Goal: Communication & Community: Answer question/provide support

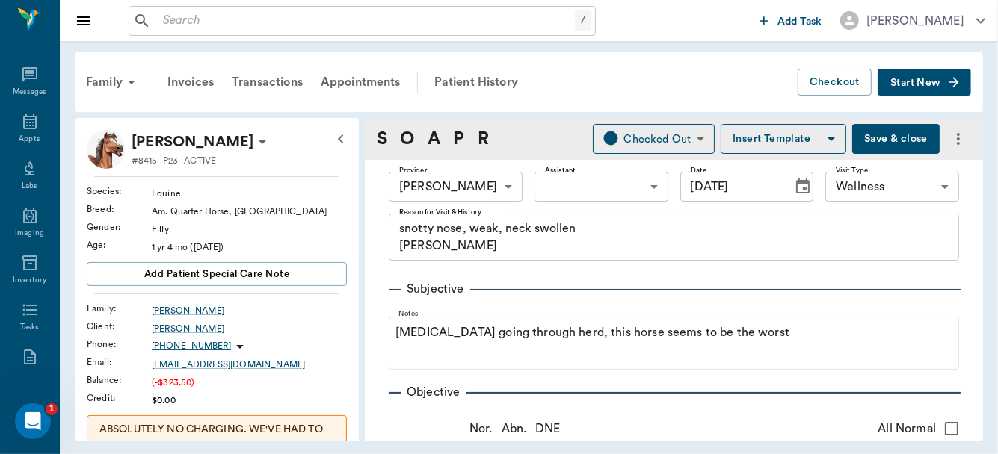
scroll to position [271, 0]
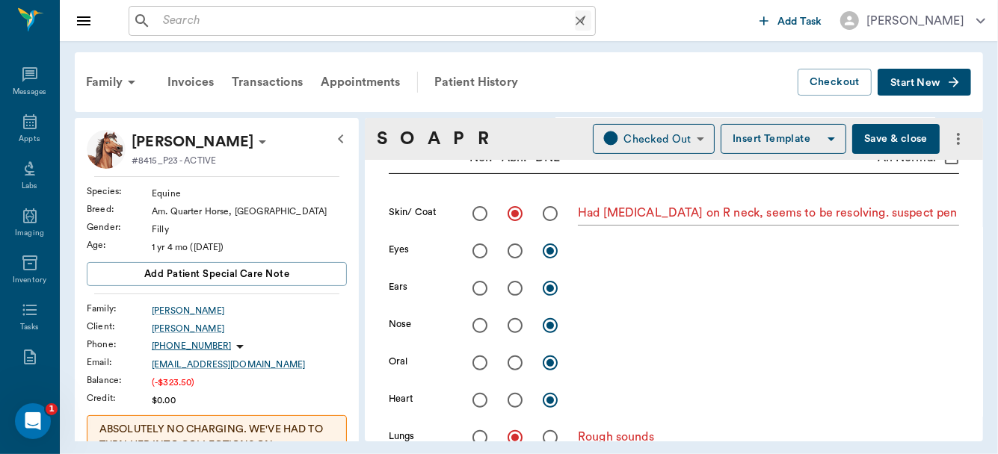
click at [262, 25] on input "text" at bounding box center [366, 20] width 418 height 21
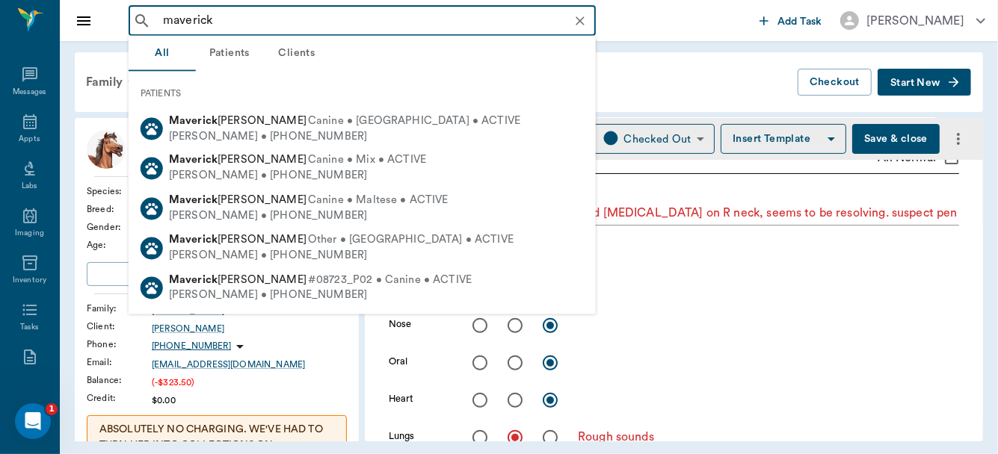
click at [661, 94] on div "Family Invoices Transactions Appointments Patient History" at bounding box center [437, 82] width 720 height 36
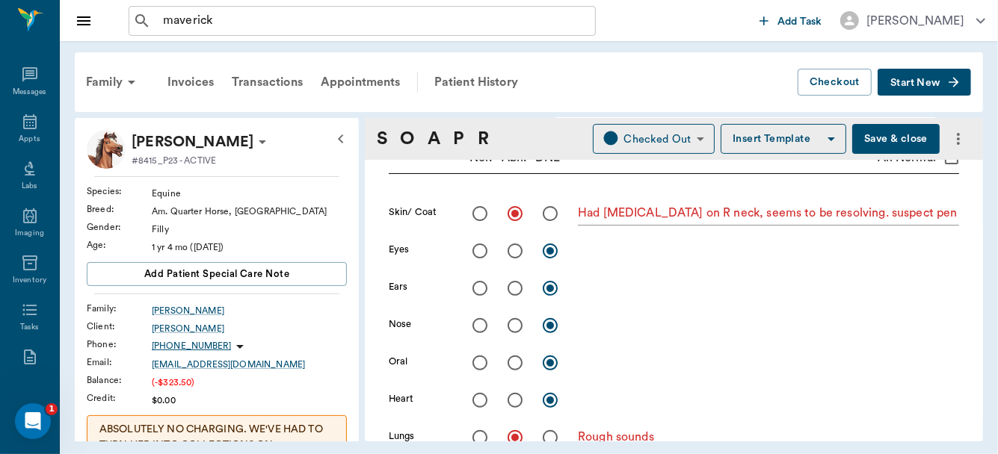
click at [661, 94] on div "Family Invoices Transactions Appointments Patient History" at bounding box center [437, 82] width 720 height 36
click at [261, 22] on input "maverick" at bounding box center [374, 20] width 434 height 21
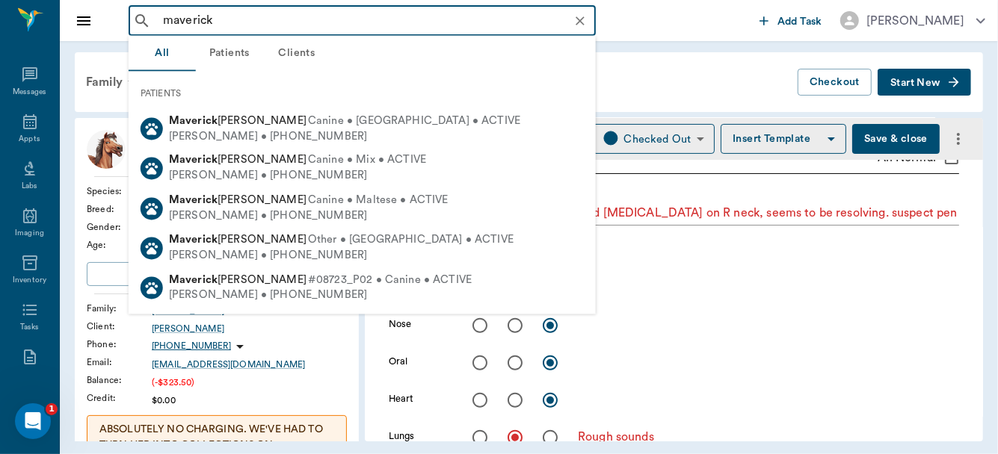
click at [262, 27] on input "maverick" at bounding box center [374, 20] width 434 height 21
click at [271, 30] on input "maverick" at bounding box center [374, 20] width 434 height 21
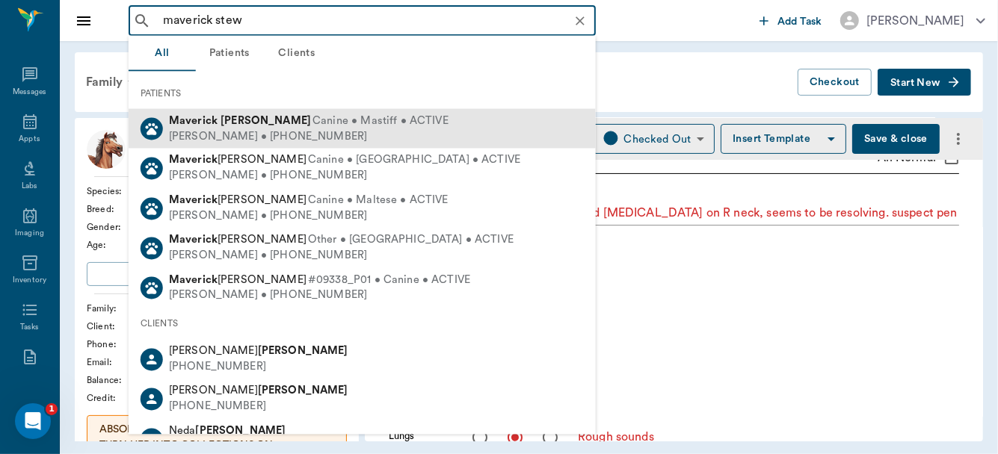
click at [312, 120] on span "Canine • Mastiff • ACTIVE" at bounding box center [380, 122] width 136 height 16
type input "maverick stew"
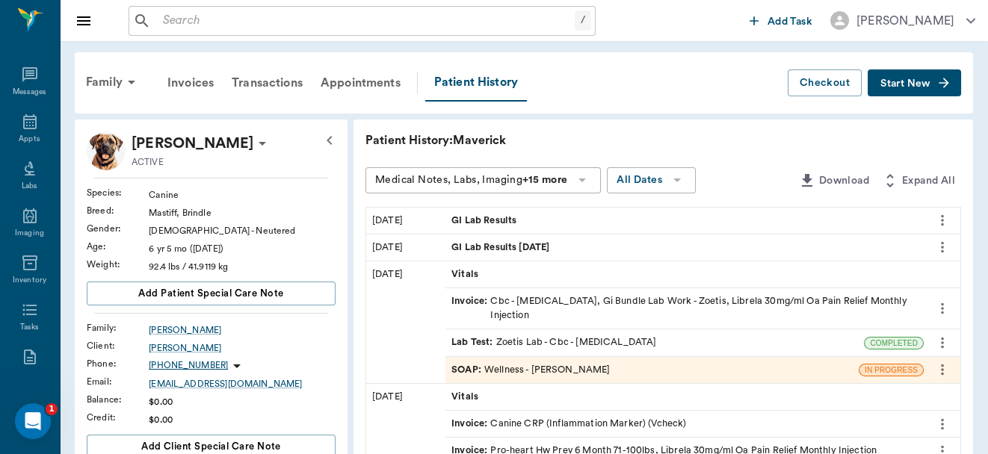
click at [918, 84] on span "Start New" at bounding box center [905, 84] width 50 height 0
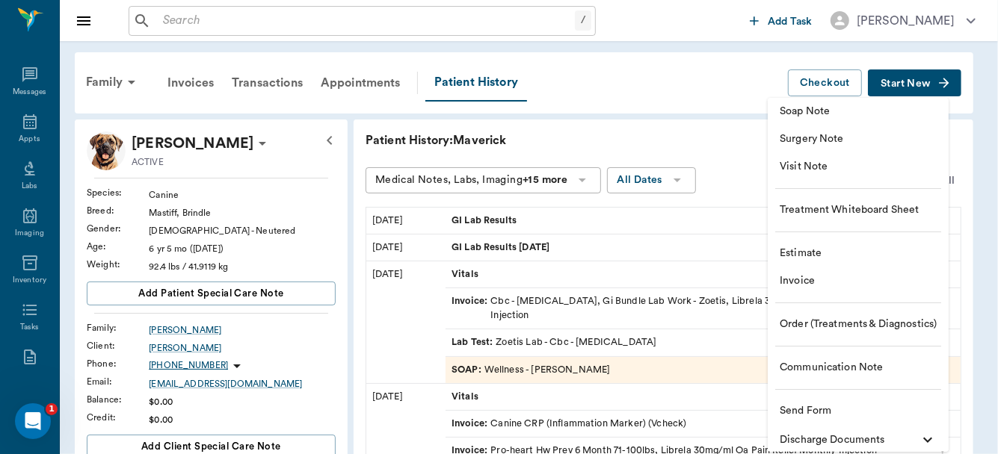
click at [833, 366] on span "Communication Note" at bounding box center [857, 368] width 157 height 16
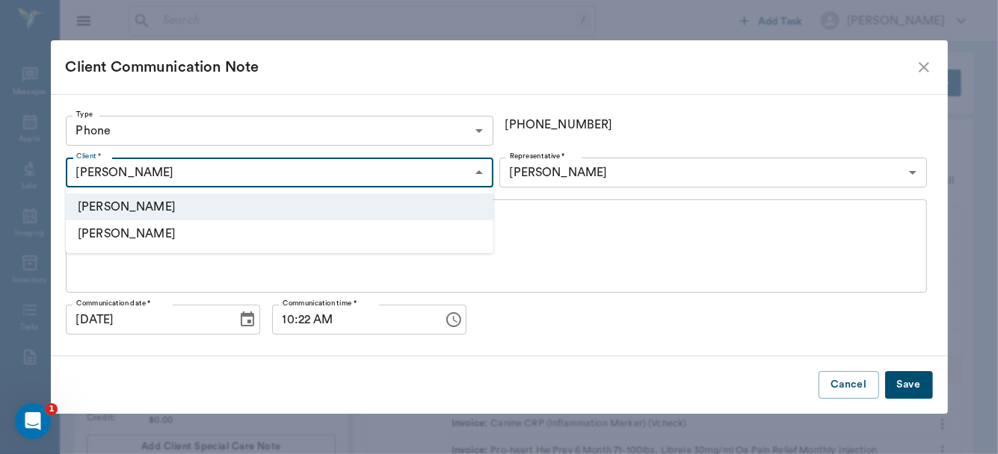
click at [416, 232] on li "[PERSON_NAME]" at bounding box center [279, 233] width 427 height 27
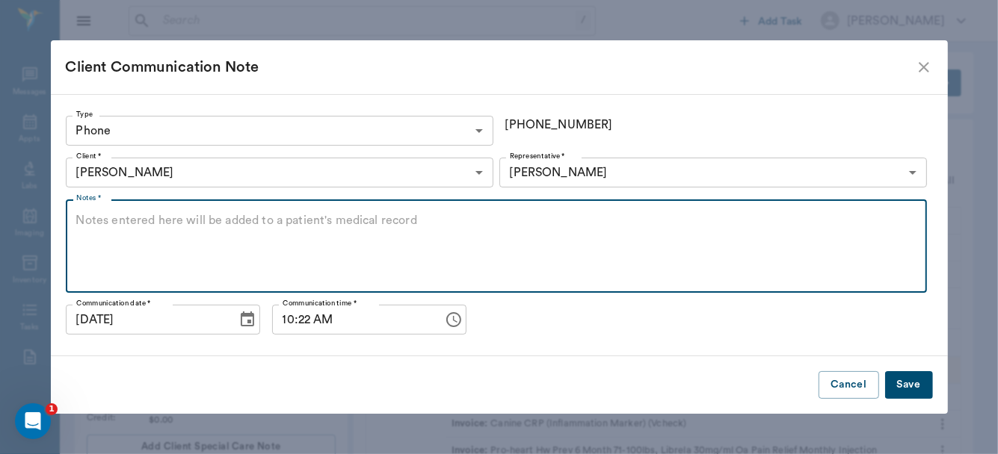
click at [285, 231] on textarea "Notes *" at bounding box center [496, 246] width 840 height 69
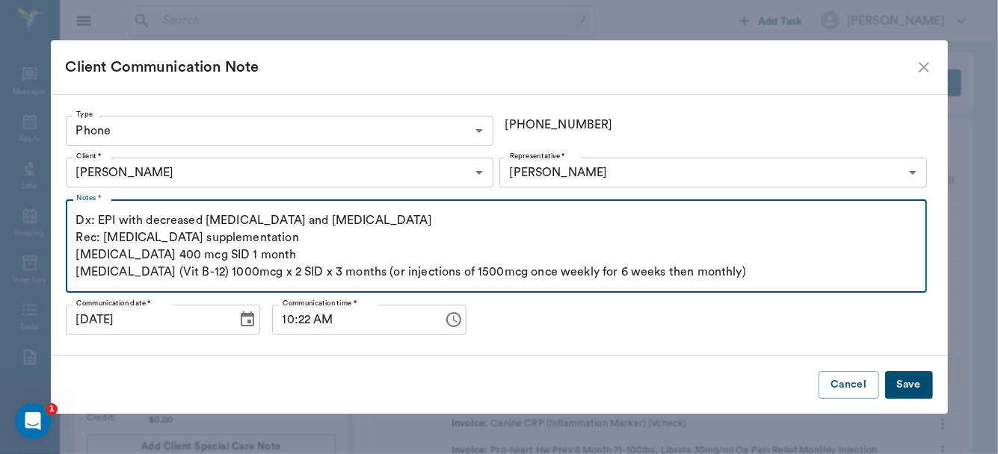
type textarea "Dx: EPI with decreased [MEDICAL_DATA] and [MEDICAL_DATA] Rec: [MEDICAL_DATA] su…"
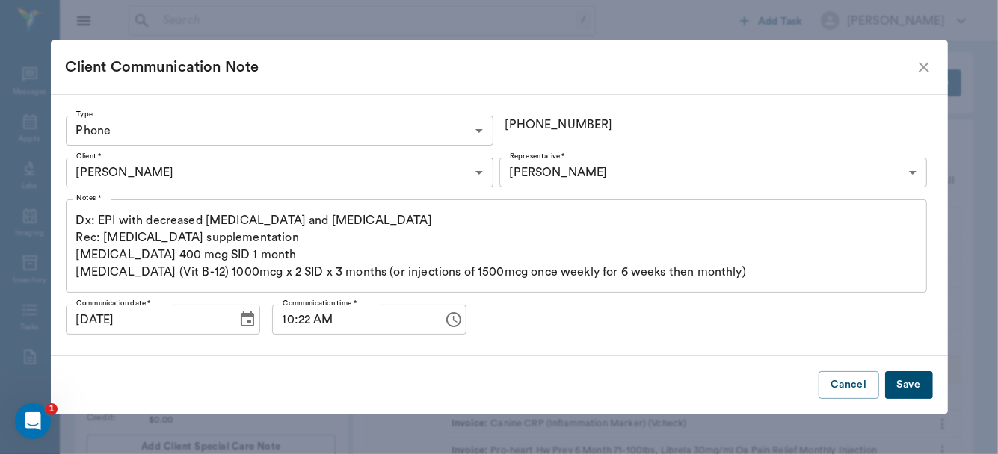
click at [902, 384] on button "Save" at bounding box center [909, 385] width 48 height 28
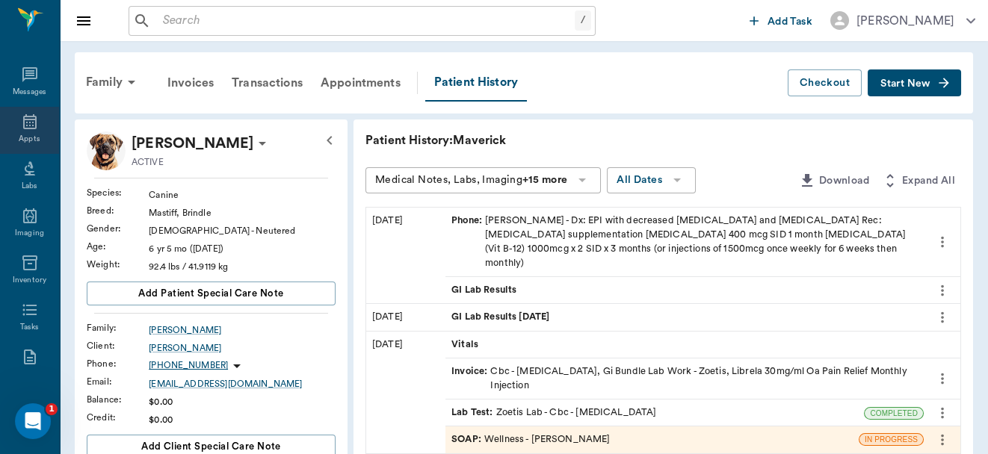
click at [24, 126] on icon at bounding box center [29, 121] width 13 height 15
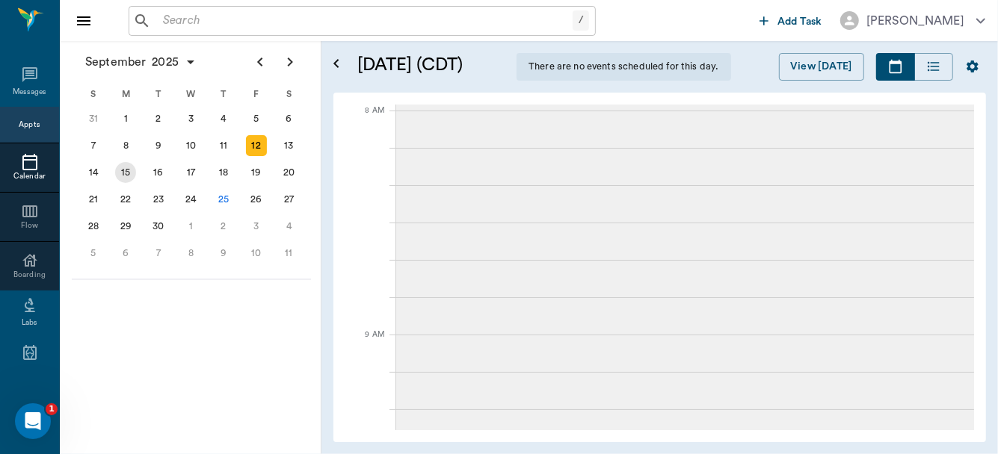
click at [123, 168] on div "15" at bounding box center [125, 172] width 21 height 21
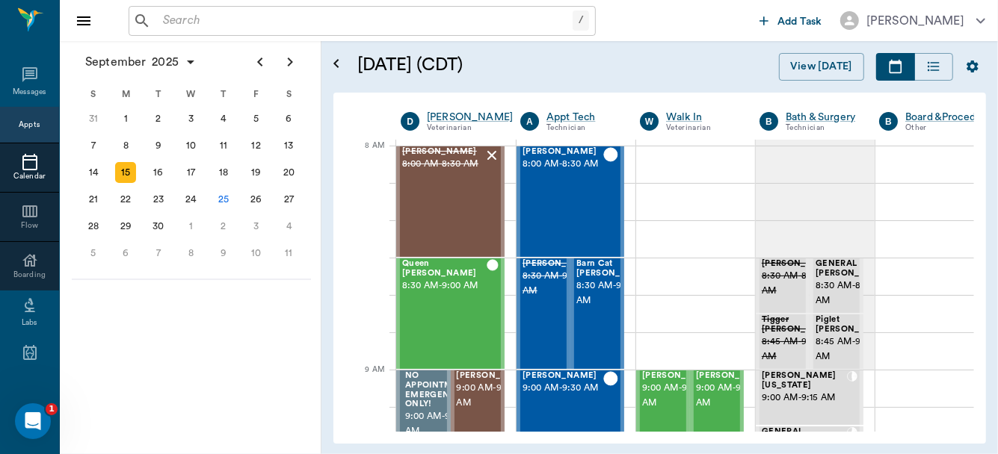
click at [309, 17] on input "text" at bounding box center [364, 20] width 415 height 21
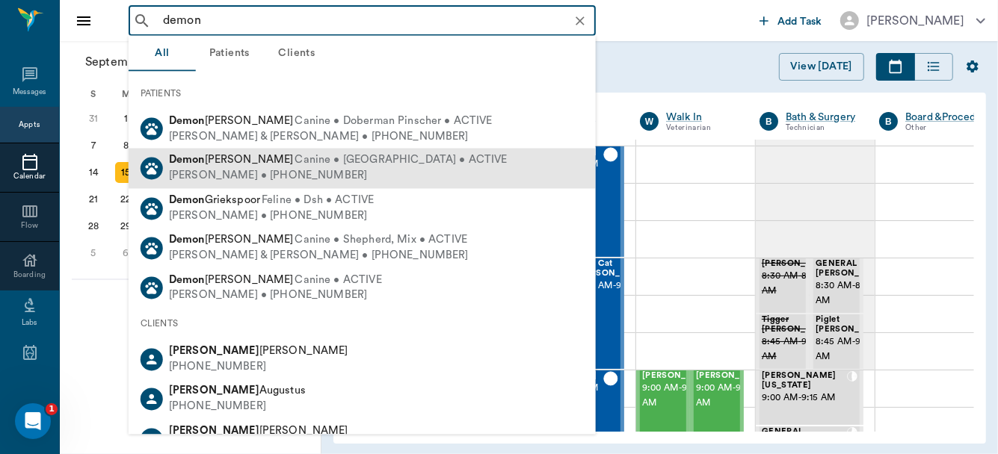
click at [298, 167] on span "Canine • [GEOGRAPHIC_DATA] • ACTIVE" at bounding box center [401, 161] width 212 height 16
type input "demon"
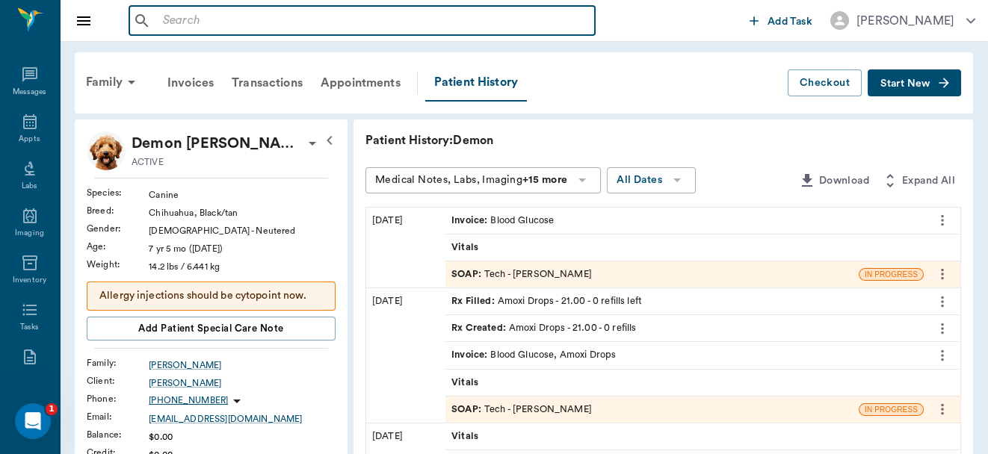
click at [307, 15] on input "text" at bounding box center [373, 20] width 432 height 21
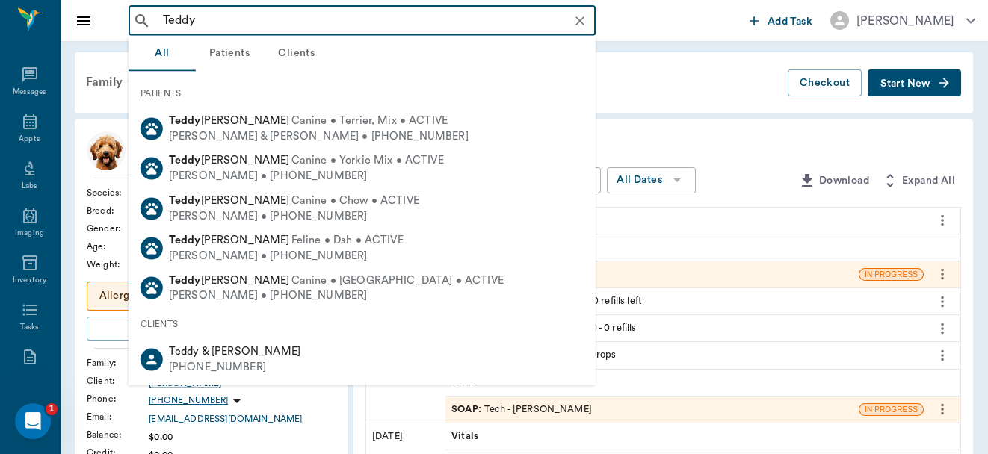
click at [291, 235] on span "Feline • Dsh • ACTIVE" at bounding box center [347, 241] width 112 height 16
type input "Teddy"
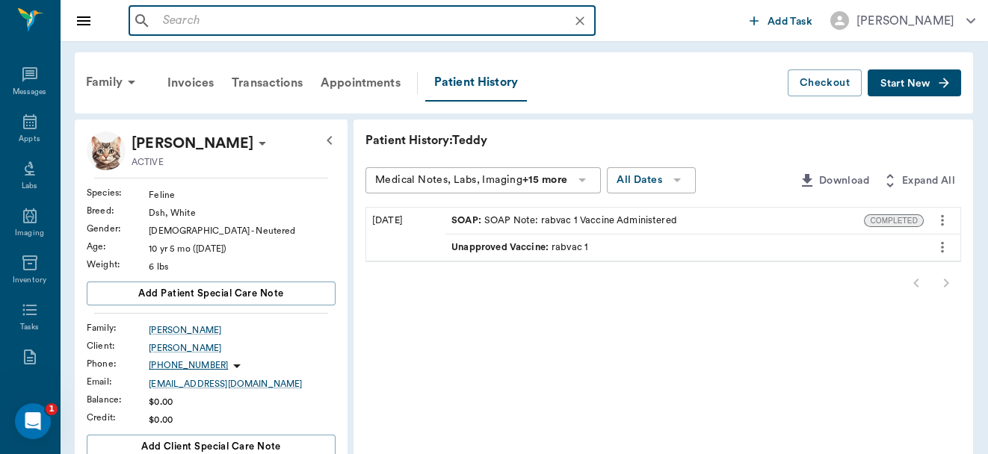
click at [227, 18] on input "text" at bounding box center [374, 20] width 434 height 21
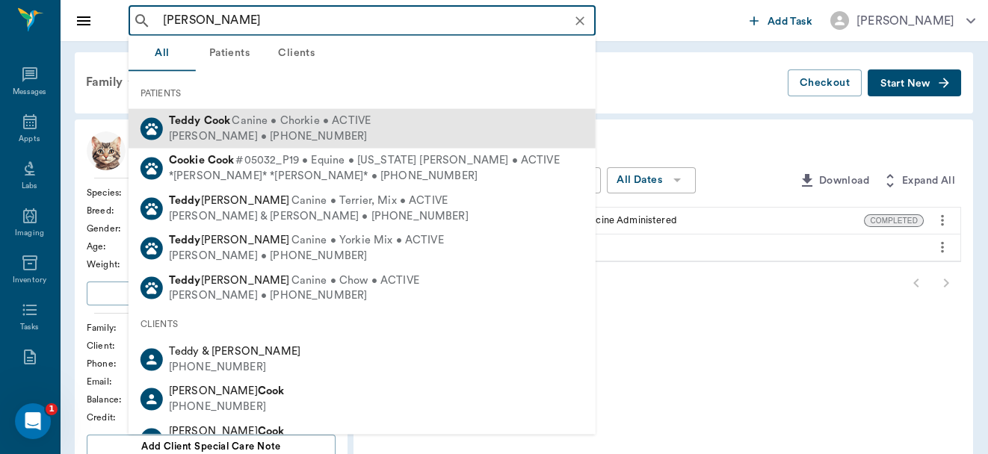
click at [274, 134] on div "[PERSON_NAME] • [PHONE_NUMBER]" at bounding box center [270, 137] width 202 height 16
type input "[PERSON_NAME]"
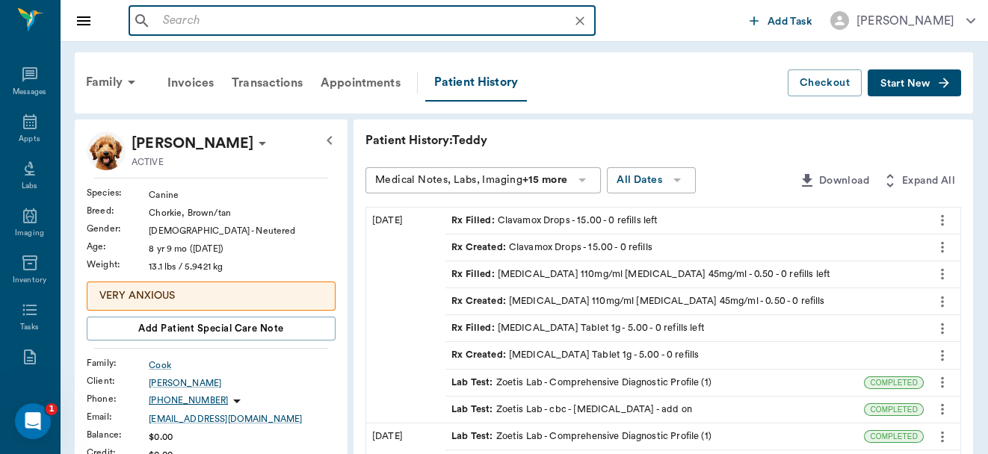
click at [283, 22] on input "text" at bounding box center [374, 20] width 434 height 21
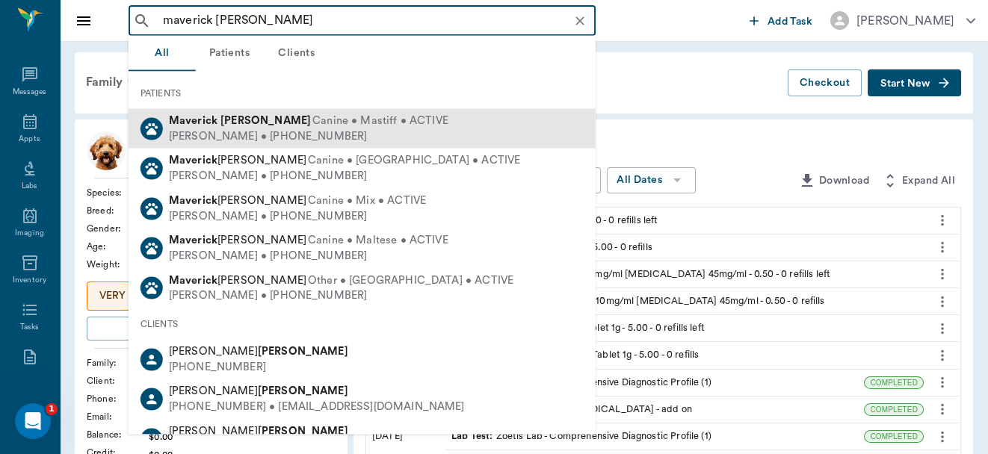
click at [315, 123] on span "Canine • Mastiff • ACTIVE" at bounding box center [380, 122] width 136 height 16
type input "maverick [PERSON_NAME]"
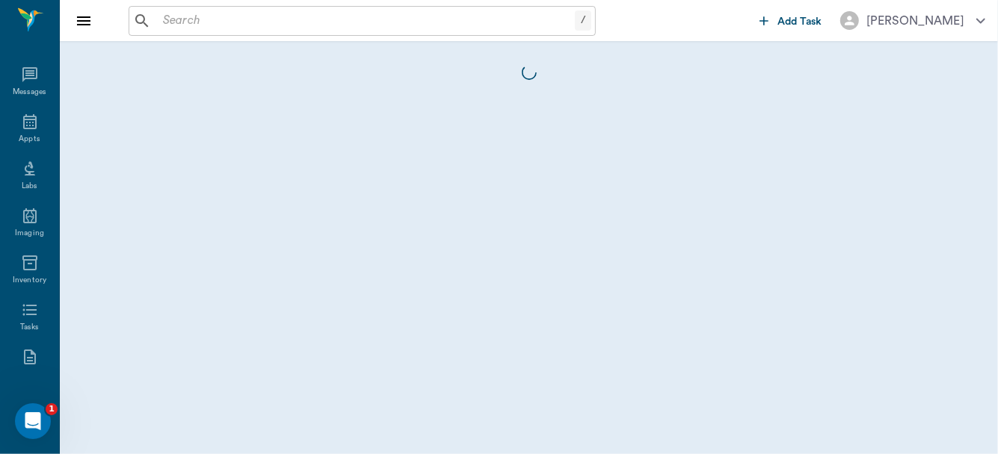
click at [315, 123] on body "/ ​ Add Task [PERSON_NAME] Nectar Messages Appts Labs Imaging Inventory Tasks F…" at bounding box center [499, 227] width 998 height 454
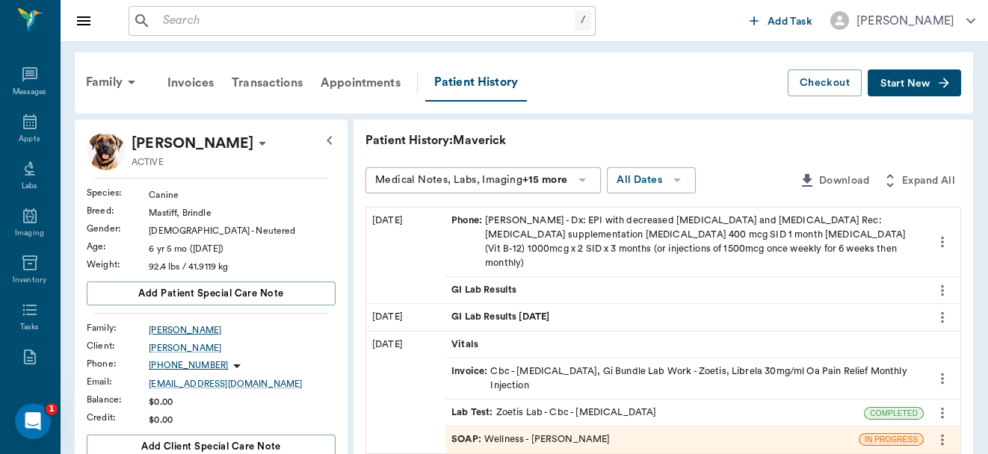
click at [162, 327] on div "[PERSON_NAME]" at bounding box center [242, 330] width 187 height 13
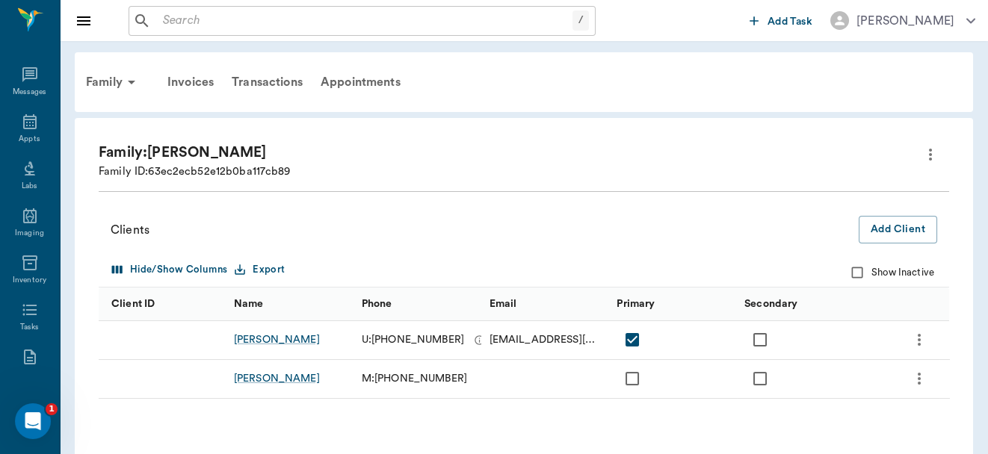
click at [255, 300] on div "Name" at bounding box center [249, 304] width 30 height 42
